Goal: Entertainment & Leisure: Consume media (video, audio)

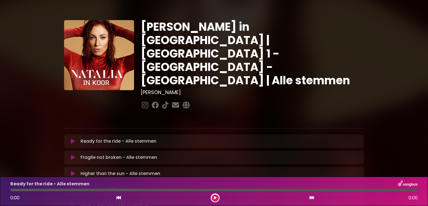
click at [407, 43] on div "[PERSON_NAME] in [GEOGRAPHIC_DATA] | [GEOGRAPHIC_DATA] 1 - [GEOGRAPHIC_DATA] - …" at bounding box center [214, 171] width 428 height 328
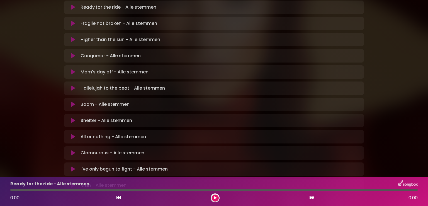
scroll to position [145, 0]
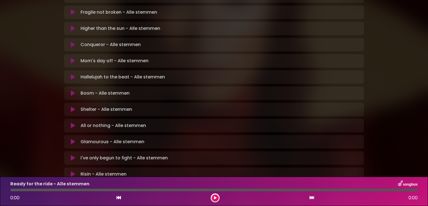
click at [72, 139] on icon at bounding box center [73, 142] width 4 height 6
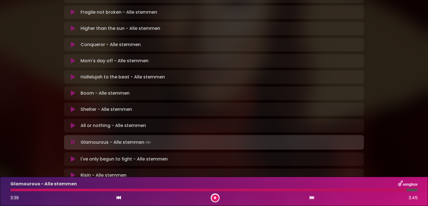
click at [12, 190] on div at bounding box center [208, 189] width 396 height 3
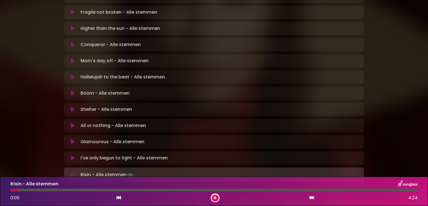
click at [73, 172] on icon at bounding box center [73, 175] width 4 height 6
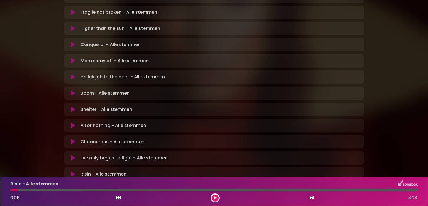
click at [74, 155] on icon at bounding box center [73, 158] width 4 height 6
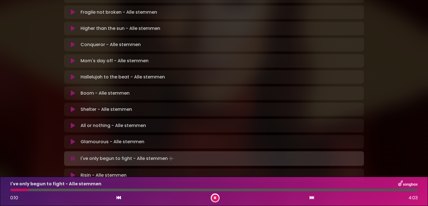
click at [216, 200] on button at bounding box center [215, 197] width 7 height 7
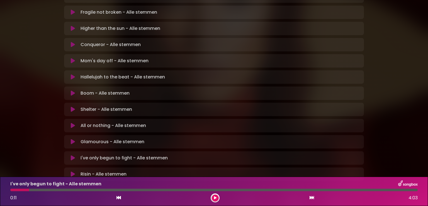
click at [217, 197] on button at bounding box center [215, 197] width 7 height 7
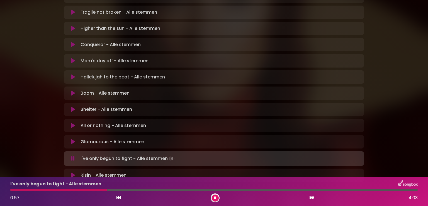
click at [51, 189] on div at bounding box center [58, 189] width 96 height 3
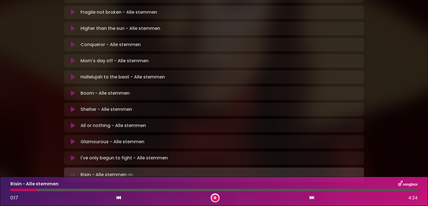
click at [14, 188] on div "Risin - Alle stemmen 0:17 4:24" at bounding box center [214, 191] width 414 height 22
drag, startPoint x: 33, startPoint y: 189, endPoint x: 2, endPoint y: 186, distance: 31.0
click at [2, 186] on div "Risin - Alle stemmen 0:18 4:24" at bounding box center [214, 190] width 428 height 29
click at [2, 186] on div "Risin - Alle stemmen 0:00 4:24" at bounding box center [214, 190] width 428 height 29
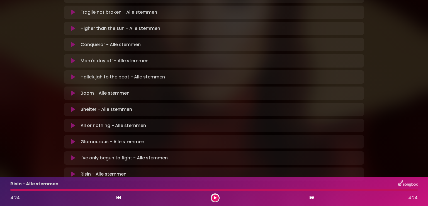
click at [398, 79] on div "[PERSON_NAME] in [GEOGRAPHIC_DATA] | [GEOGRAPHIC_DATA] 1 - [GEOGRAPHIC_DATA] - …" at bounding box center [214, 26] width 428 height 328
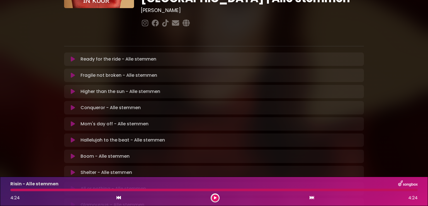
scroll to position [67, 0]
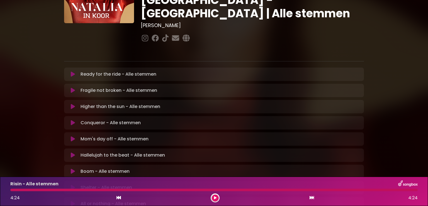
click at [71, 71] on icon at bounding box center [73, 74] width 4 height 6
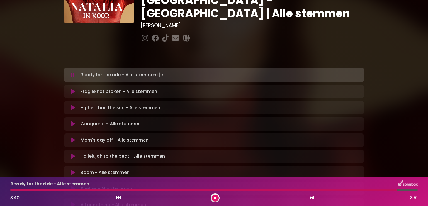
click at [216, 198] on button at bounding box center [215, 197] width 7 height 7
